Goal: Navigation & Orientation: Find specific page/section

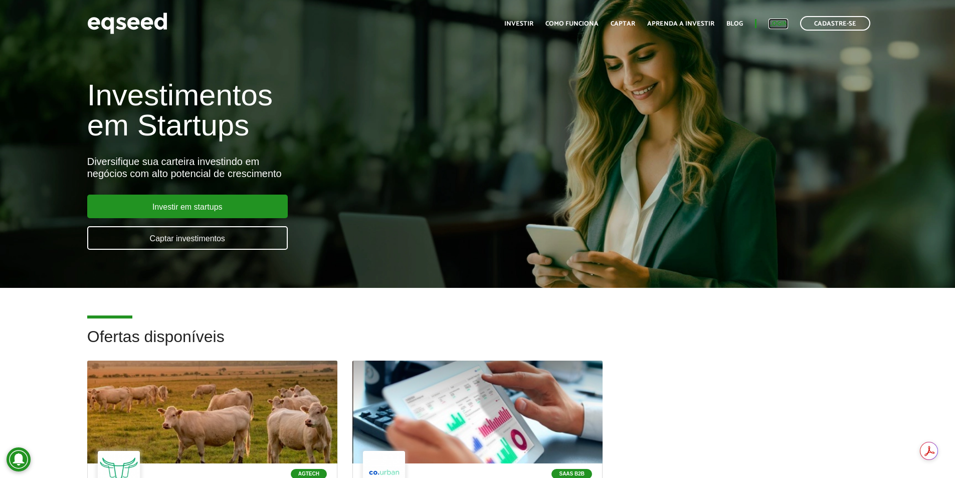
click at [783, 22] on link "Login" at bounding box center [778, 24] width 20 height 7
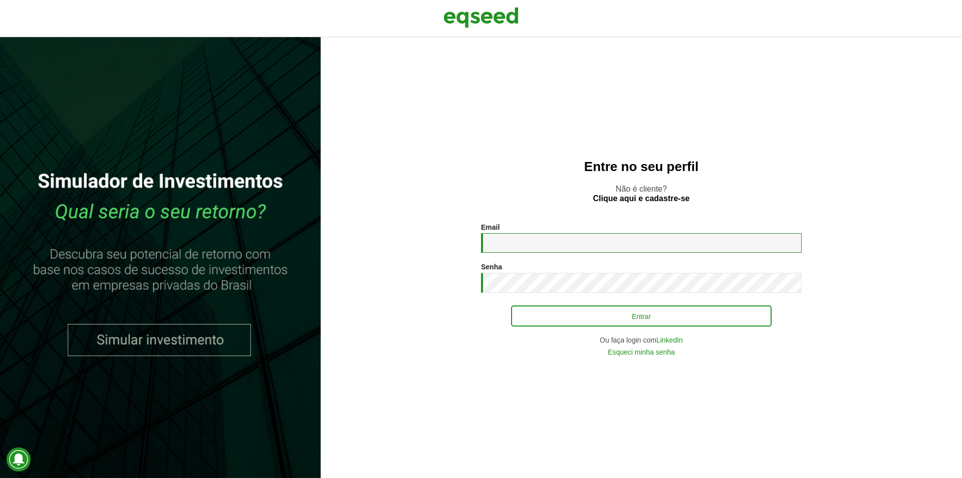
type input "**********"
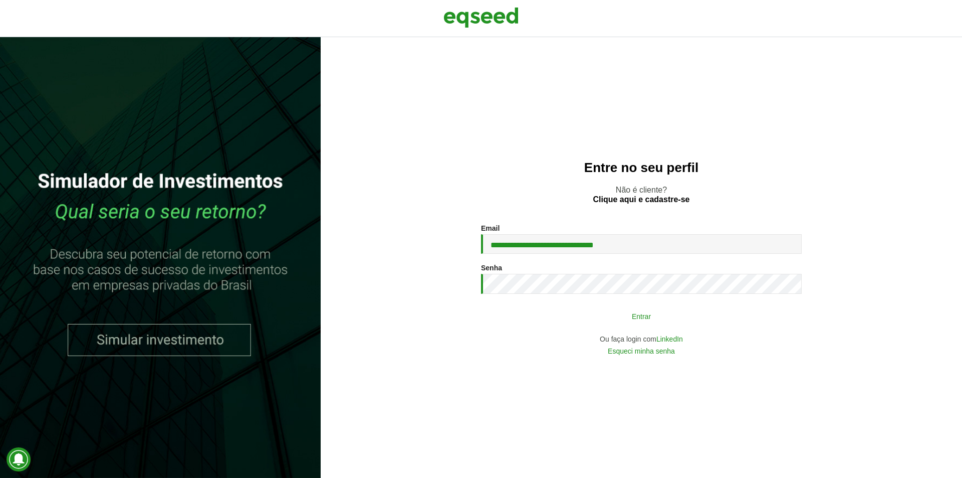
click at [674, 319] on button "Entrar" at bounding box center [641, 315] width 261 height 19
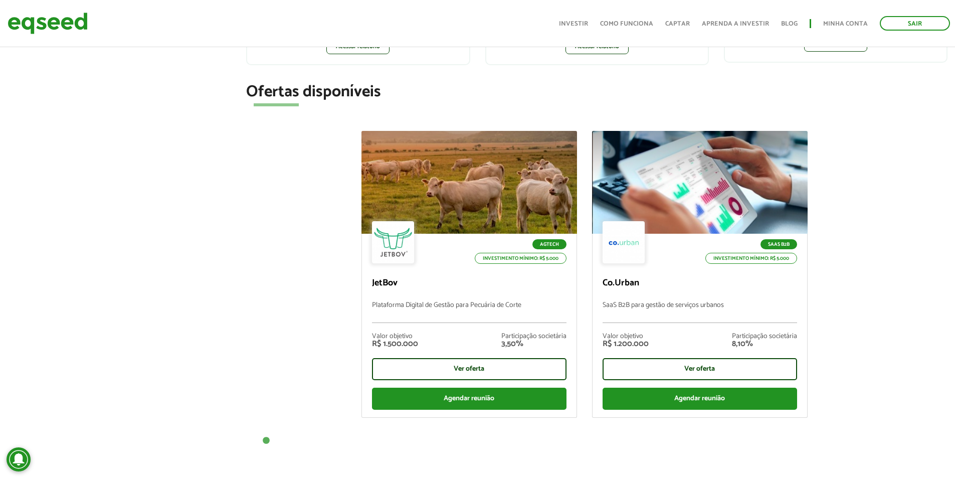
scroll to position [301, 0]
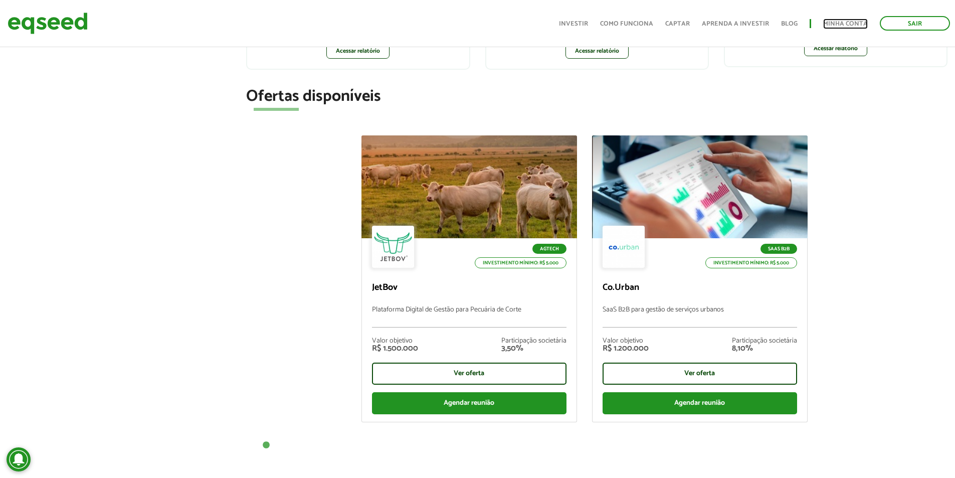
click at [829, 24] on link "Minha conta" at bounding box center [845, 24] width 45 height 7
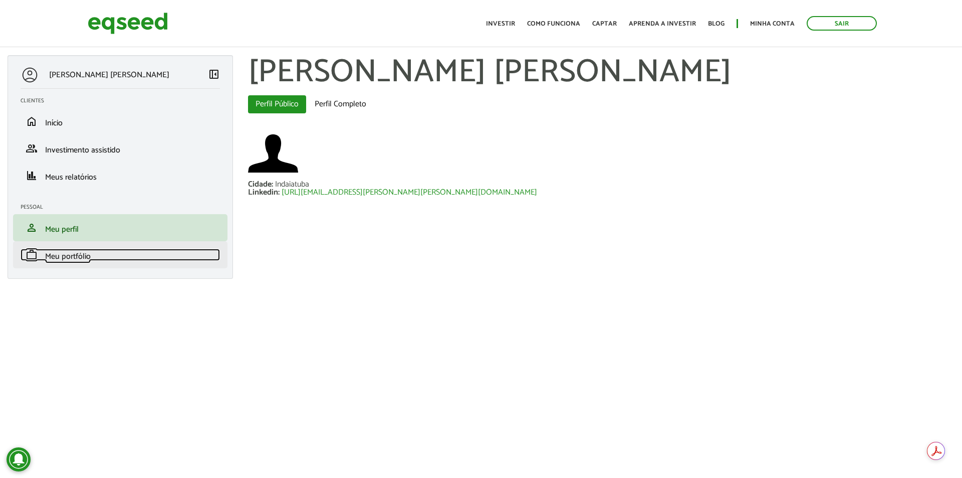
click at [83, 254] on span "Meu portfólio" at bounding box center [68, 257] width 46 height 14
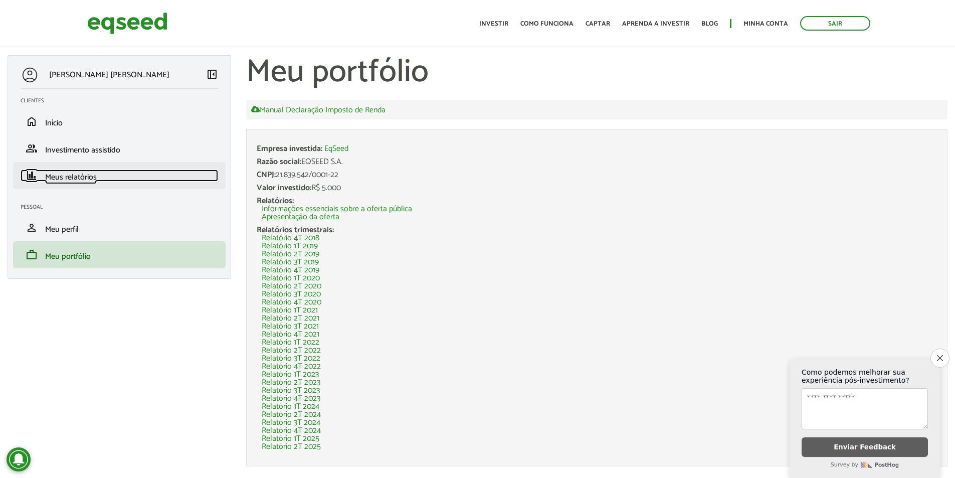
click at [69, 176] on span "Meus relatórios" at bounding box center [71, 177] width 52 height 14
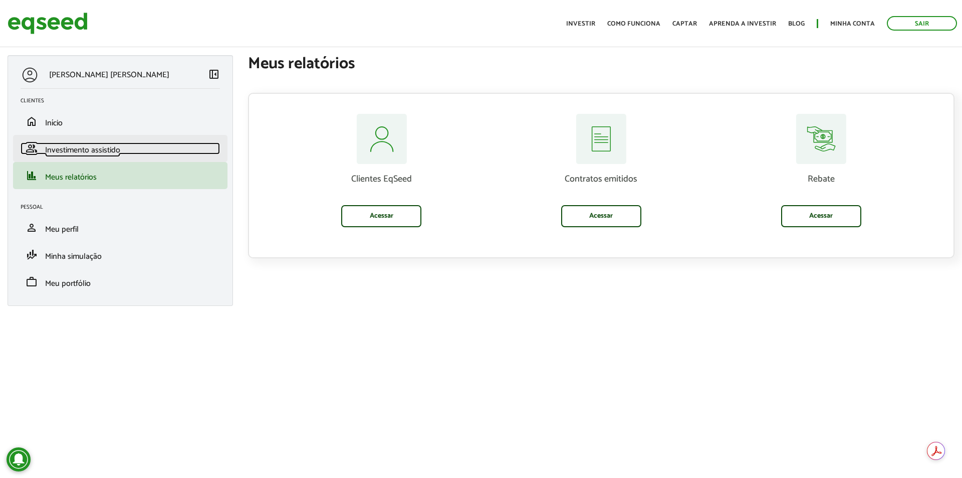
click at [79, 150] on span "Investimento assistido" at bounding box center [82, 150] width 75 height 14
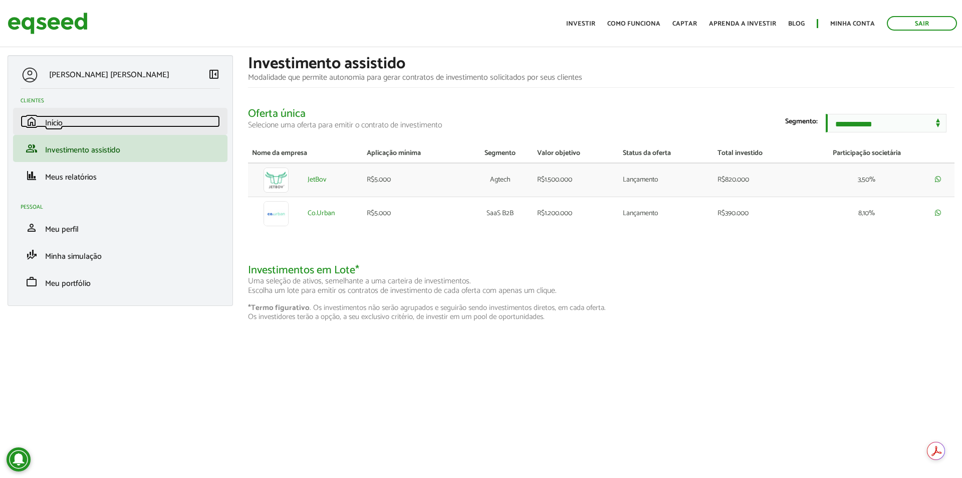
click at [54, 124] on span "Início" at bounding box center [54, 123] width 18 height 14
